Goal: Navigation & Orientation: Go to known website

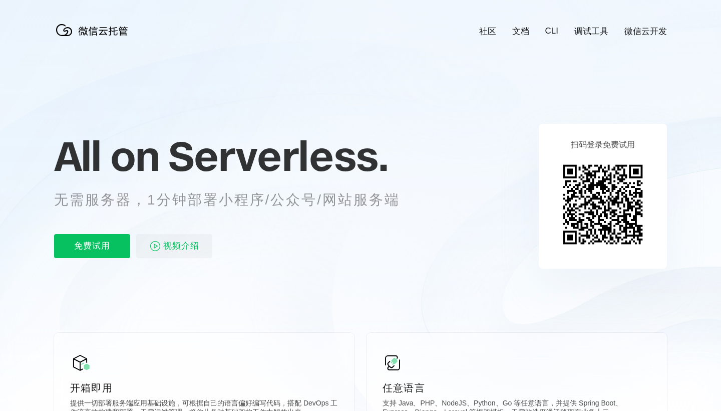
scroll to position [0, 1781]
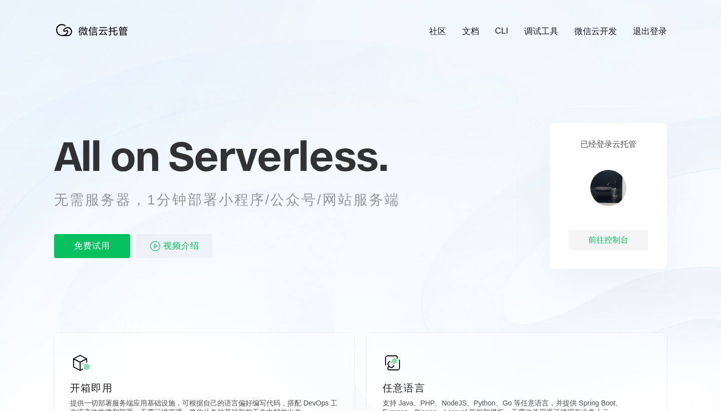
scroll to position [0, 1781]
click at [593, 235] on div "前往控制台" at bounding box center [609, 240] width 80 height 20
click at [105, 243] on p "免费试用" at bounding box center [92, 246] width 76 height 24
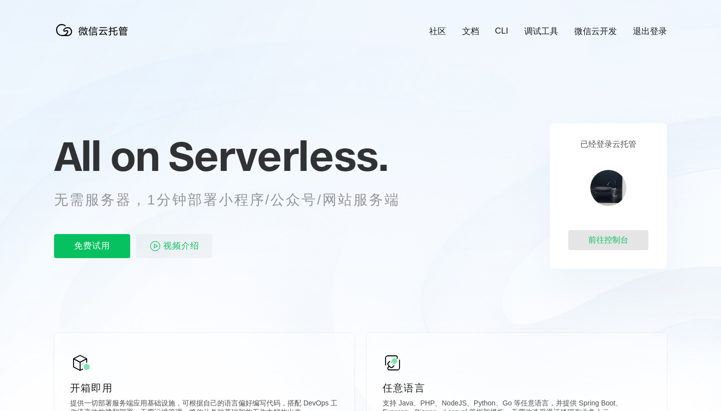
click at [578, 236] on div "前往控制台" at bounding box center [609, 240] width 80 height 20
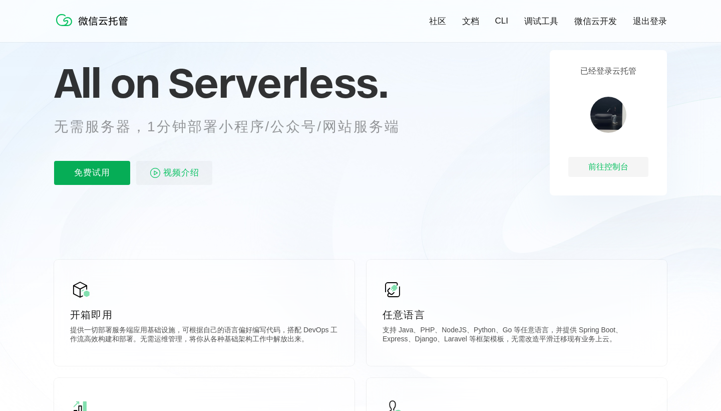
click at [115, 175] on p "免费试用" at bounding box center [92, 173] width 76 height 24
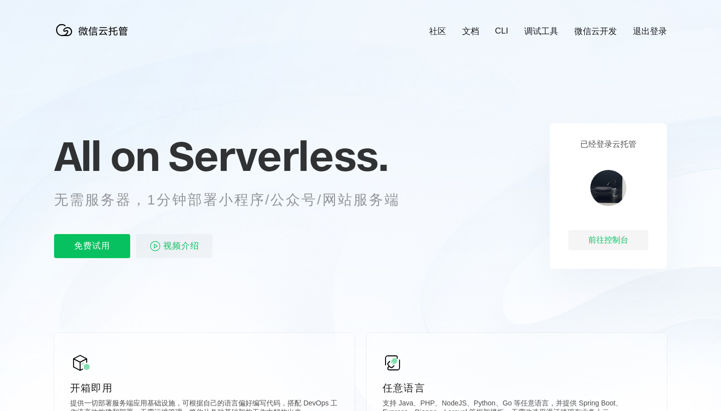
scroll to position [0, 1781]
click at [589, 235] on div "前往控制台" at bounding box center [609, 240] width 80 height 20
click at [604, 244] on div "前往控制台" at bounding box center [609, 240] width 80 height 20
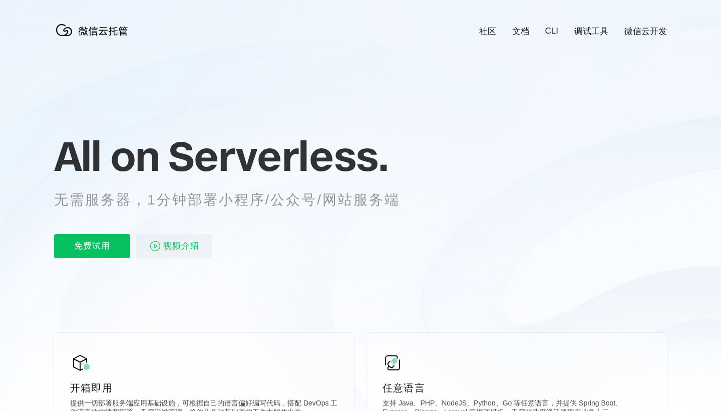
scroll to position [0, 1781]
